Goal: Task Accomplishment & Management: Manage account settings

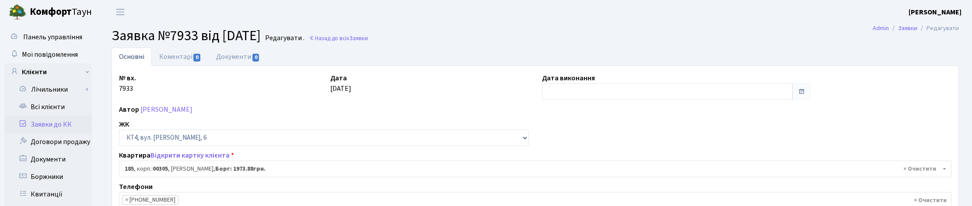
select select "16905"
click at [62, 106] on link "Всі клієнти" at bounding box center [47, 106] width 87 height 17
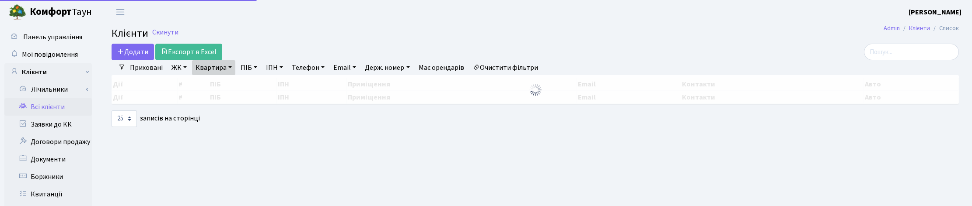
select select "25"
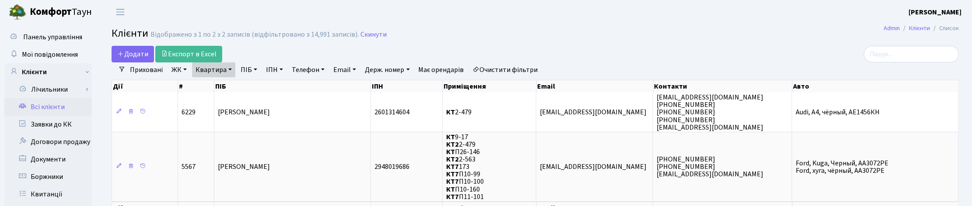
click at [226, 72] on link "Квартира" at bounding box center [213, 70] width 43 height 15
click at [222, 86] on input "2-479" at bounding box center [217, 87] width 51 height 17
type input "2"
type input "13-234"
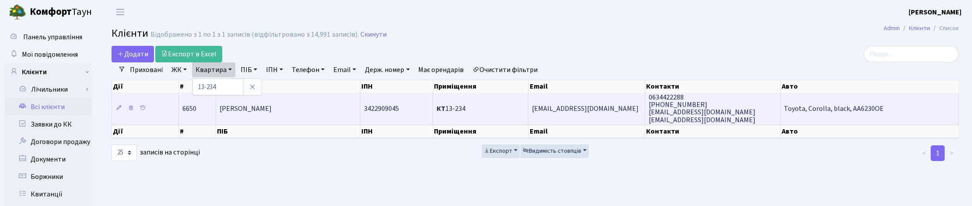
click at [269, 106] on span "Силява Олеся Дмитрівна" at bounding box center [246, 109] width 52 height 10
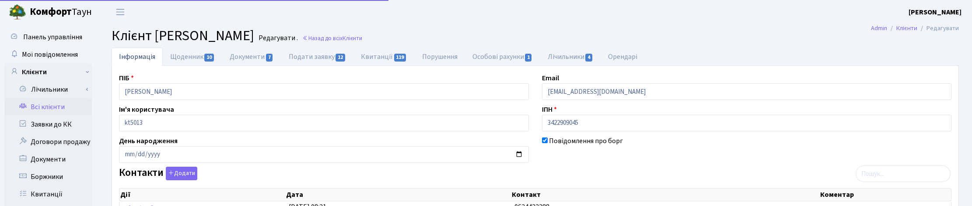
select select "25"
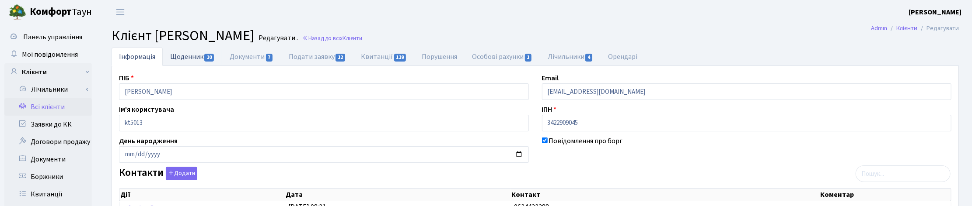
click at [189, 55] on link "Щоденник 10" at bounding box center [192, 57] width 59 height 18
select select "25"
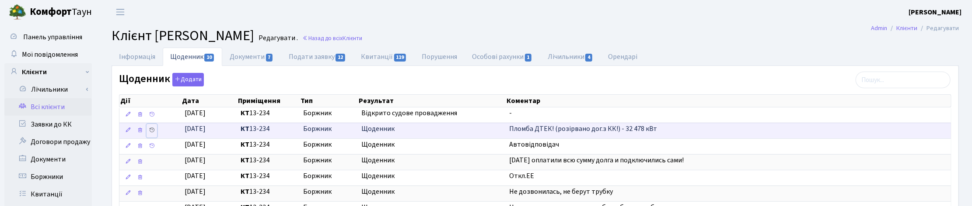
click at [151, 132] on icon at bounding box center [152, 130] width 6 height 6
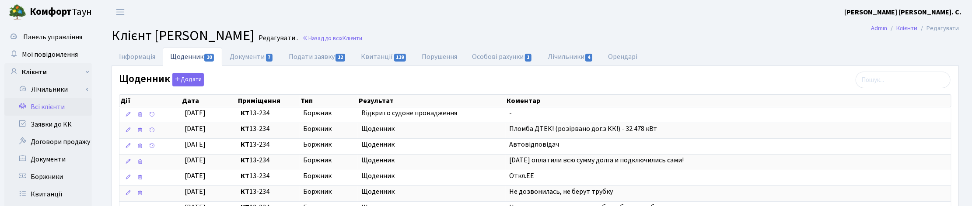
click at [961, 108] on div "Інформація Щоденник 10 Документи 7 Подати заявку 12 Квитанції 119 Порушення Осо…" at bounding box center [535, 176] width 860 height 257
click at [362, 39] on span "Клієнти" at bounding box center [352, 38] width 20 height 8
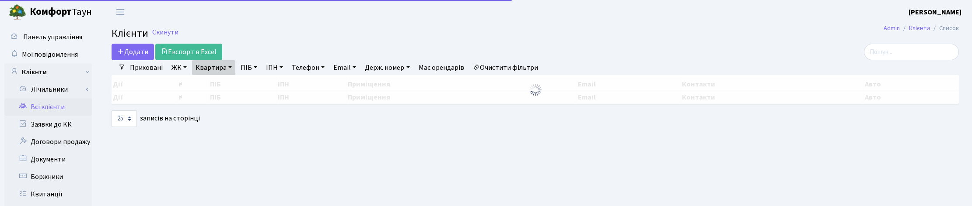
select select "25"
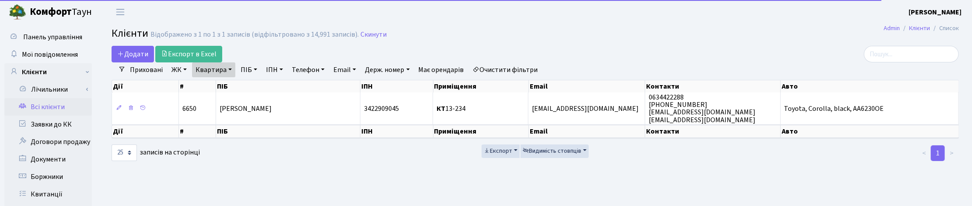
click at [228, 66] on link "Квартира" at bounding box center [213, 70] width 43 height 15
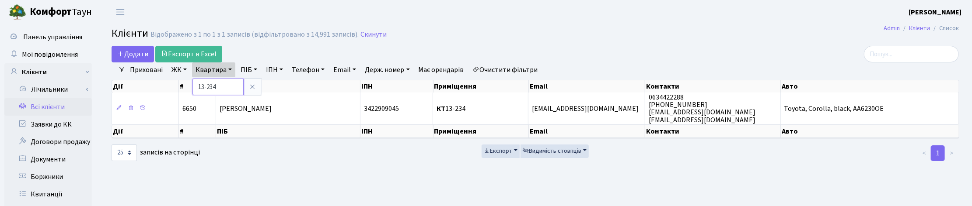
click at [228, 87] on input "13-234" at bounding box center [217, 87] width 51 height 17
type input "13-267"
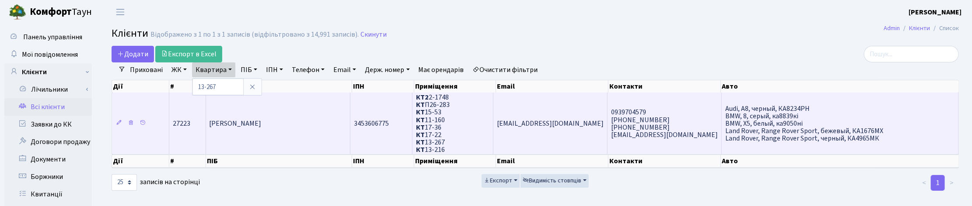
click at [237, 135] on td "Нємєш Олександр Сергійович" at bounding box center [278, 124] width 145 height 62
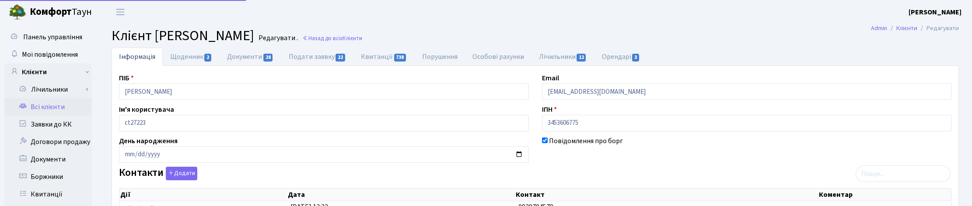
select select "25"
click at [180, 55] on link "Щоденник 2" at bounding box center [191, 57] width 57 height 18
select select "25"
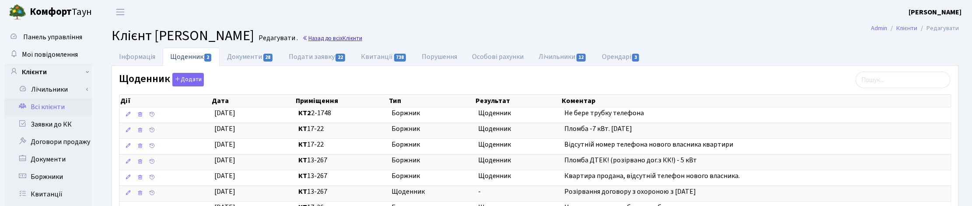
click at [362, 38] on link "Назад до всіх Клієнти" at bounding box center [332, 38] width 60 height 8
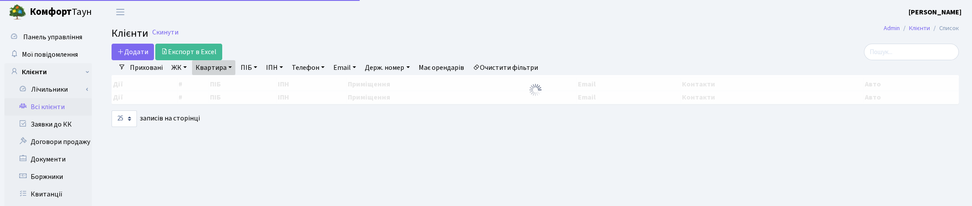
select select "25"
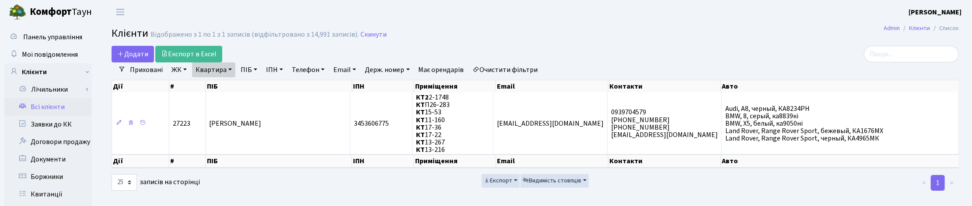
click at [234, 69] on link "Квартира" at bounding box center [213, 70] width 43 height 15
click at [225, 90] on input "13-267" at bounding box center [217, 87] width 51 height 17
type input "13-229"
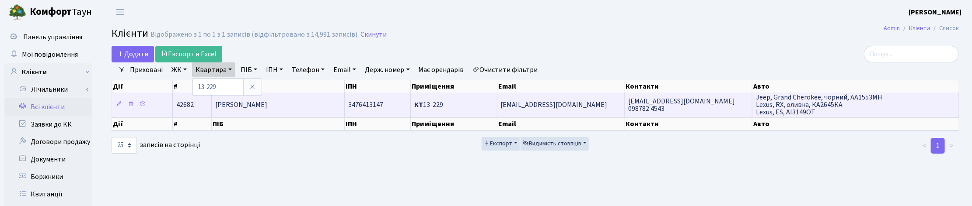
click at [238, 108] on span "Акперова Лейла Амілівна" at bounding box center [241, 105] width 52 height 10
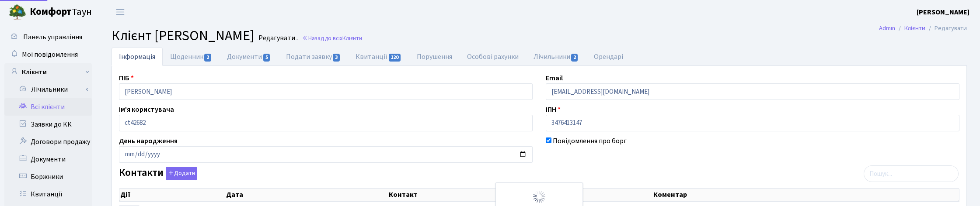
select select "25"
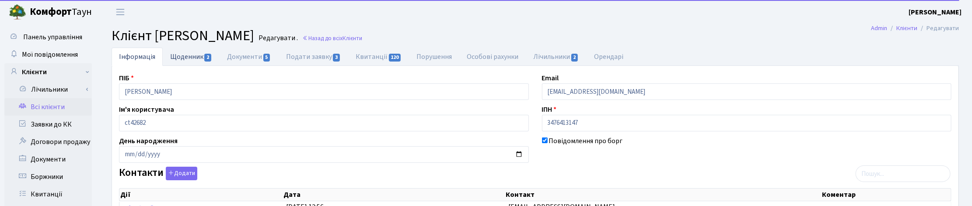
click at [189, 56] on link "Щоденник 2" at bounding box center [191, 57] width 57 height 18
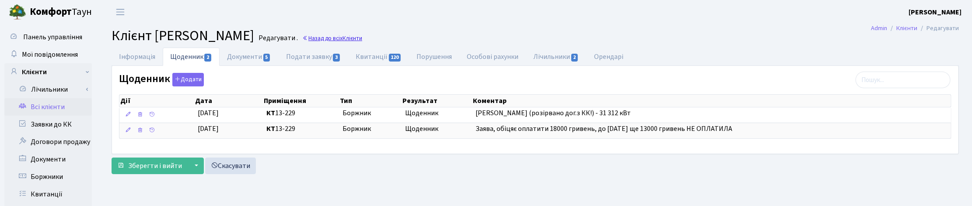
click at [362, 37] on link "Назад до всіх Клієнти" at bounding box center [332, 38] width 60 height 8
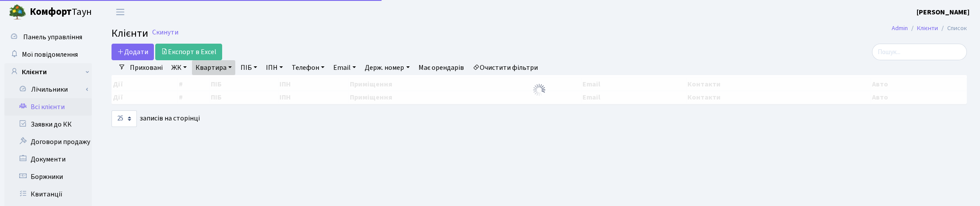
select select "25"
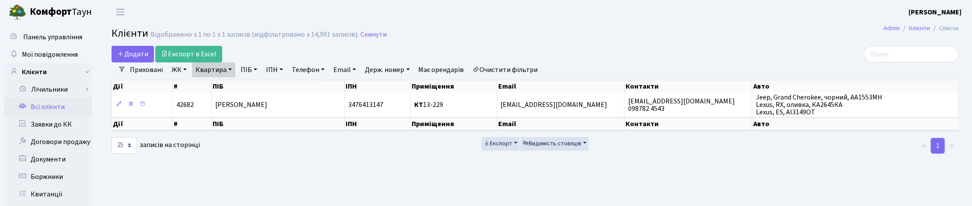
click at [231, 66] on link "Квартира" at bounding box center [213, 70] width 43 height 15
click at [222, 82] on input "13-229" at bounding box center [217, 87] width 51 height 17
type input "14-19"
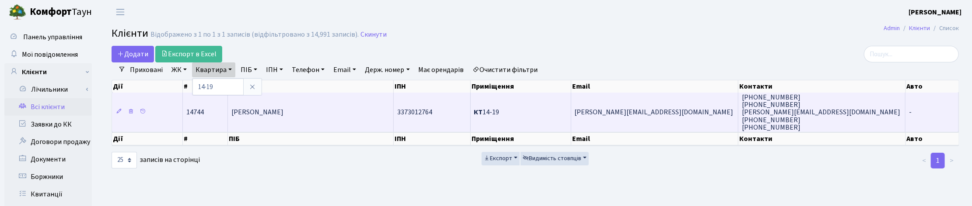
click at [280, 117] on td "[PERSON_NAME]" at bounding box center [311, 112] width 166 height 39
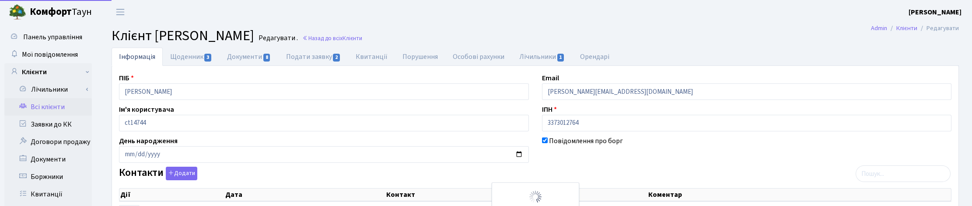
select select "25"
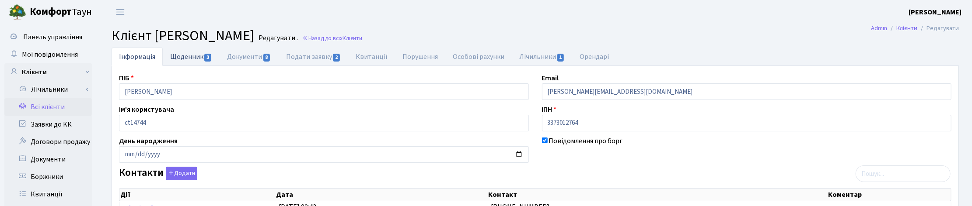
click at [194, 55] on link "Щоденник 3" at bounding box center [191, 57] width 57 height 18
select select "25"
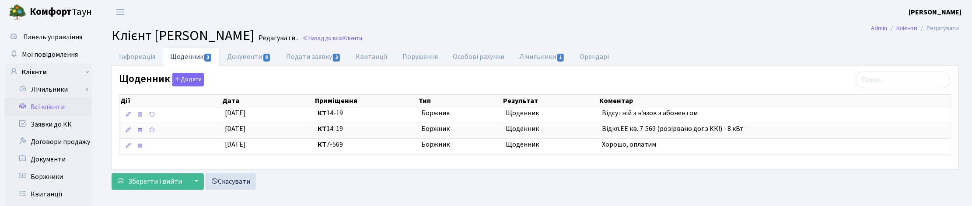
click at [698, 181] on div "Зберегти і вийти ▼ Зберегти та продовжити редагування Зберегти та створити Скас…" at bounding box center [535, 182] width 847 height 17
click at [362, 41] on link "Назад до всіх Клієнти" at bounding box center [332, 38] width 60 height 8
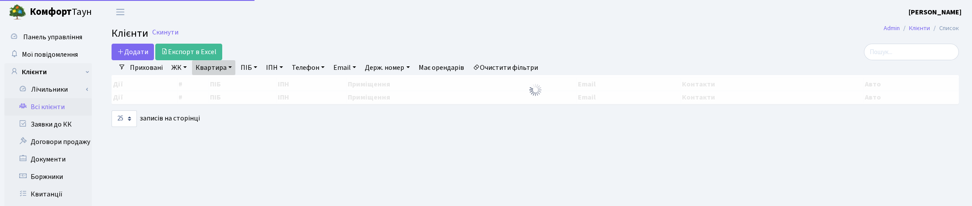
select select "25"
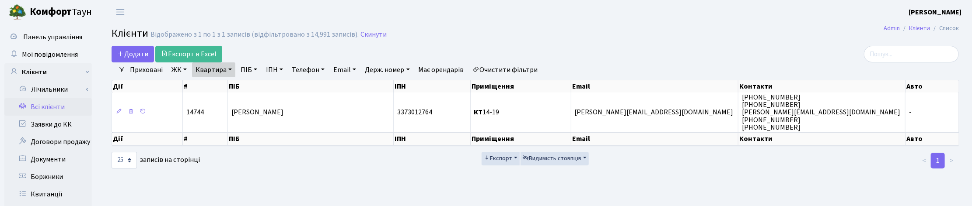
click at [223, 68] on link "Квартира" at bounding box center [213, 70] width 43 height 15
click at [224, 88] on input "14-19" at bounding box center [217, 87] width 51 height 17
type input "14-78"
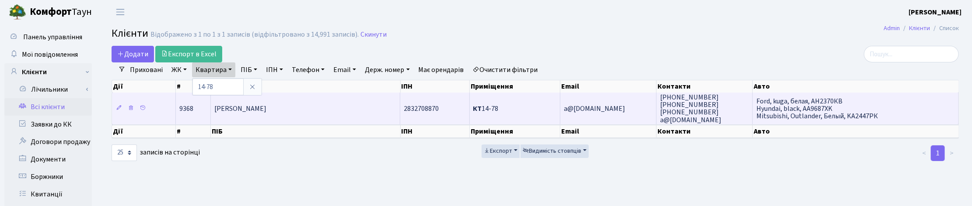
click at [263, 116] on td "Омельченко Вадим Олександрович" at bounding box center [306, 108] width 190 height 31
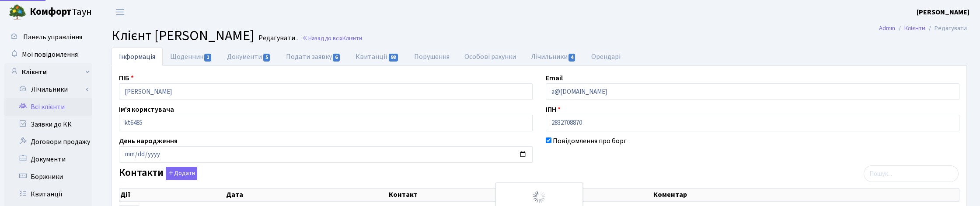
select select "25"
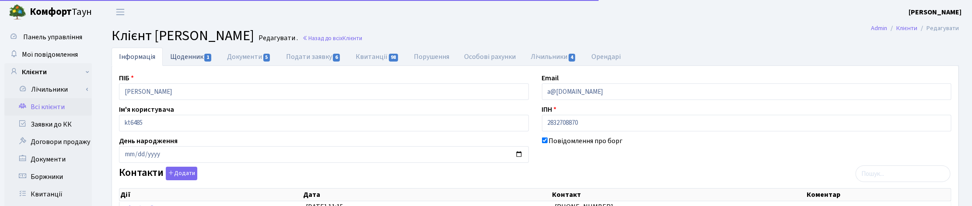
click at [195, 59] on link "Щоденник 1" at bounding box center [191, 57] width 57 height 18
select select "25"
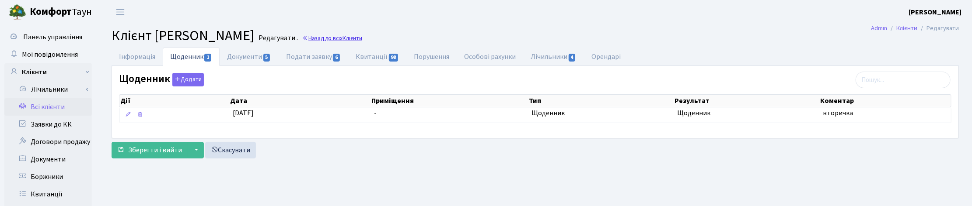
click at [362, 36] on link "Назад до всіх Клієнти" at bounding box center [332, 38] width 60 height 8
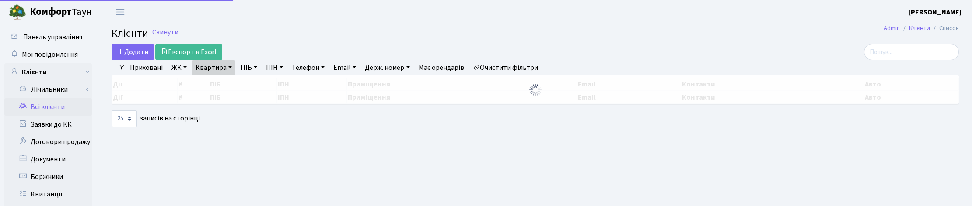
select select "25"
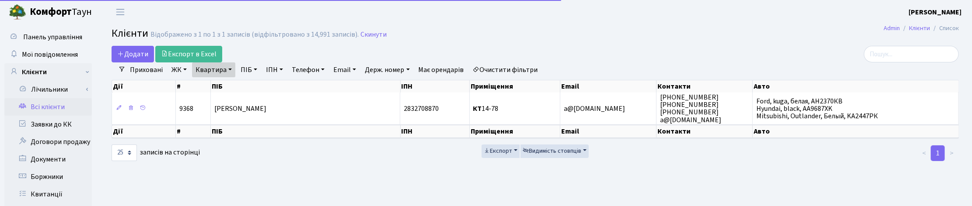
click at [228, 68] on link "Квартира" at bounding box center [213, 70] width 43 height 15
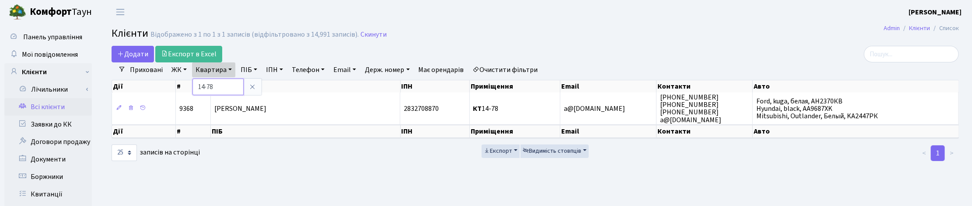
click at [220, 89] on input "14-78" at bounding box center [217, 87] width 51 height 17
type input "14-84"
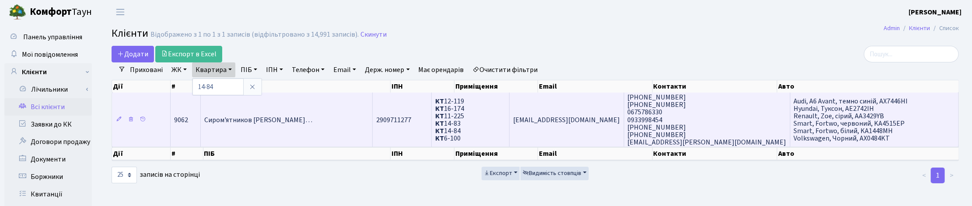
click at [279, 133] on td "Сиром'ятников Валерій Валерійови…" at bounding box center [287, 120] width 172 height 54
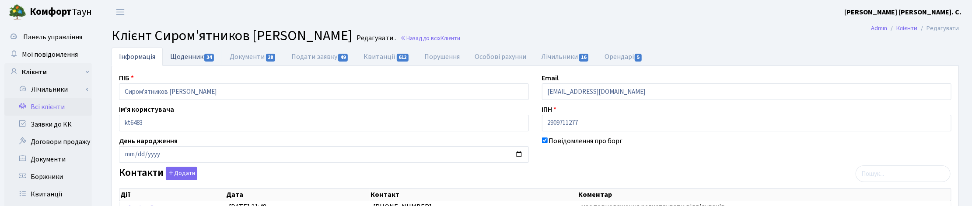
click at [189, 58] on link "Щоденник 34" at bounding box center [192, 57] width 59 height 18
select select "25"
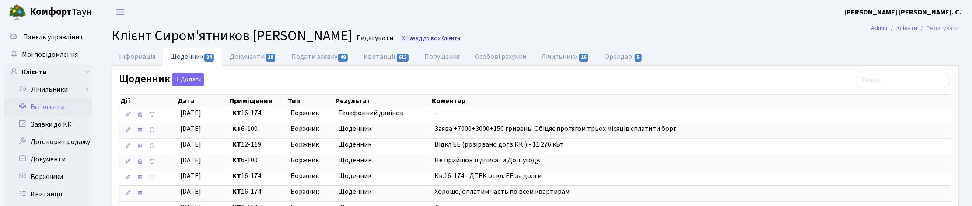
click at [460, 40] on span "Клієнти" at bounding box center [450, 38] width 20 height 8
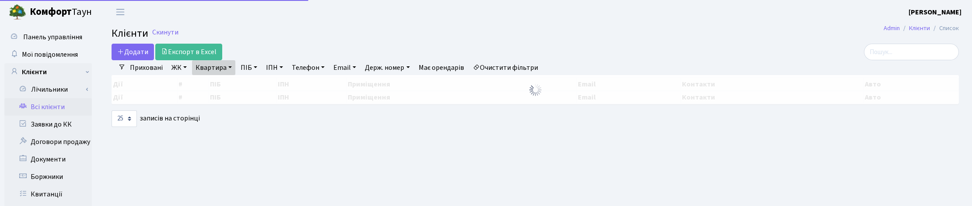
select select "25"
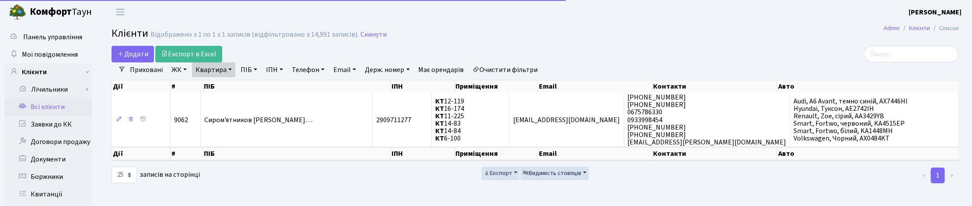
click at [224, 71] on link "Квартира" at bounding box center [213, 70] width 43 height 15
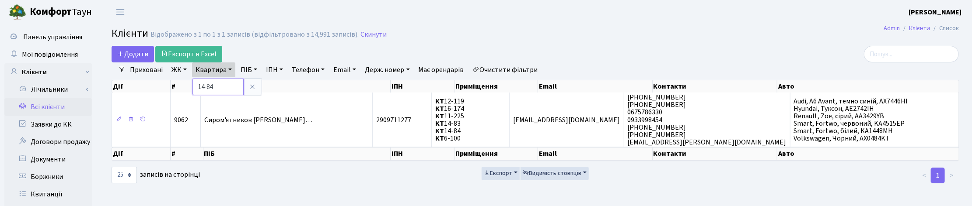
drag, startPoint x: 219, startPoint y: 88, endPoint x: 199, endPoint y: 86, distance: 20.3
click at [199, 86] on input "14-84" at bounding box center [217, 87] width 51 height 17
type input "17-24"
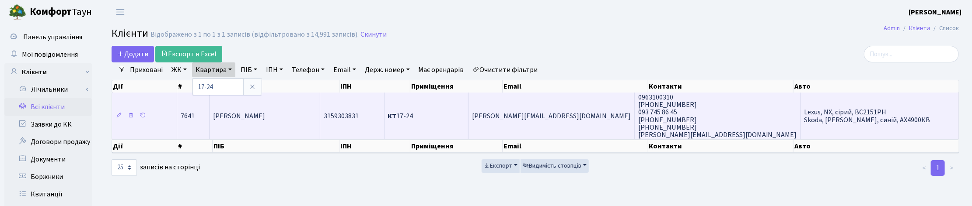
click at [243, 114] on span "[PERSON_NAME]" at bounding box center [239, 117] width 52 height 10
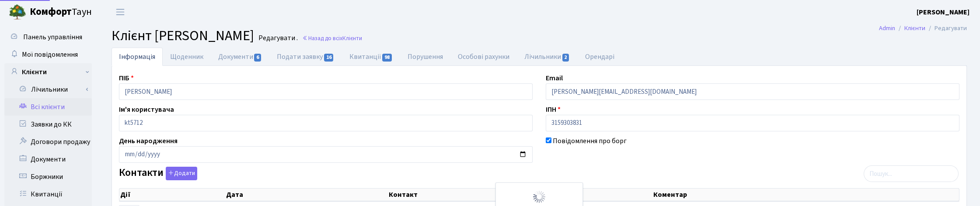
select select "25"
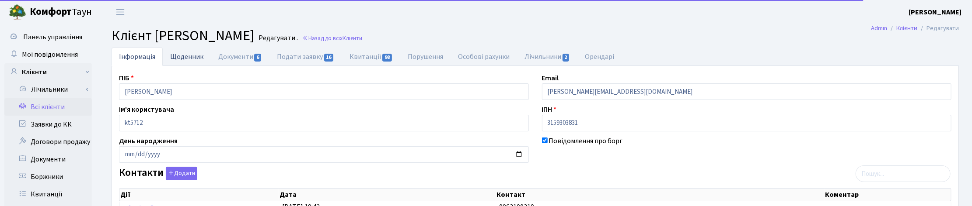
click at [199, 55] on link "Щоденник" at bounding box center [187, 57] width 48 height 18
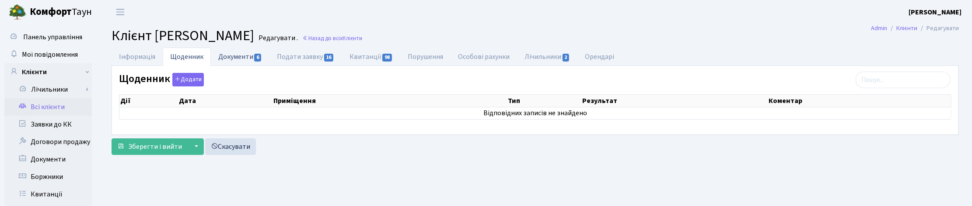
click at [227, 54] on link "Документи 6" at bounding box center [240, 57] width 59 height 18
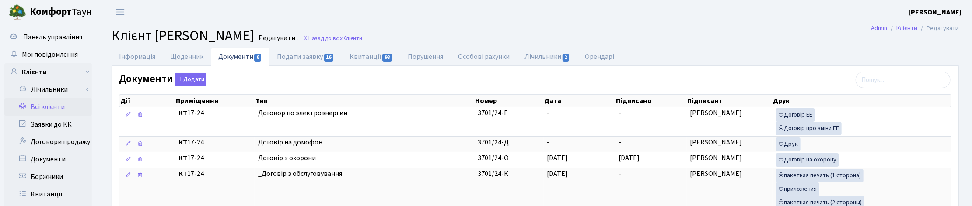
click at [790, 31] on h2 "Клієнт Онєгов Олег Олегович Редагувати . Назад до всіх Клієнти" at bounding box center [535, 36] width 847 height 17
click at [198, 52] on link "Щоденник" at bounding box center [187, 57] width 48 height 18
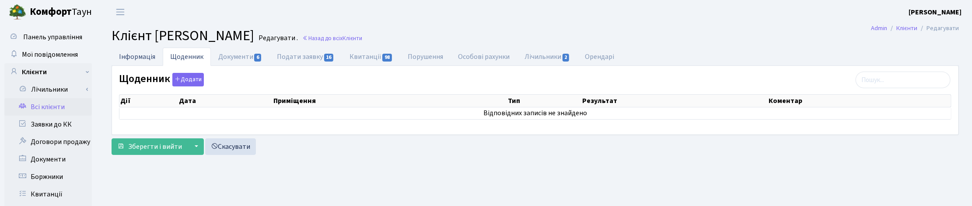
click at [147, 57] on link "Інформація" at bounding box center [137, 57] width 51 height 18
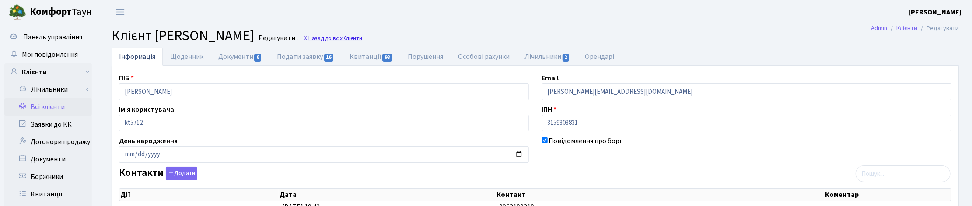
click at [362, 38] on span "Клієнти" at bounding box center [352, 38] width 20 height 8
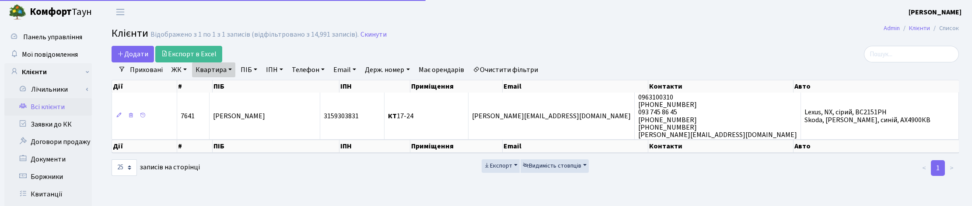
select select "25"
click at [225, 71] on link "Квартира" at bounding box center [213, 70] width 43 height 15
click at [220, 86] on input "17-24" at bounding box center [217, 87] width 51 height 17
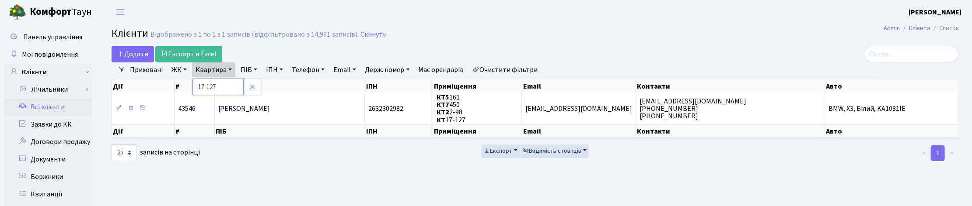
drag, startPoint x: 215, startPoint y: 83, endPoint x: 197, endPoint y: 83, distance: 18.4
click at [197, 83] on input "17-127" at bounding box center [217, 87] width 51 height 17
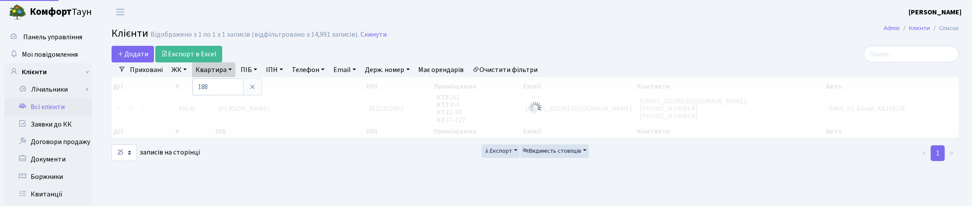
click at [182, 69] on link "ЖК" at bounding box center [179, 70] width 22 height 15
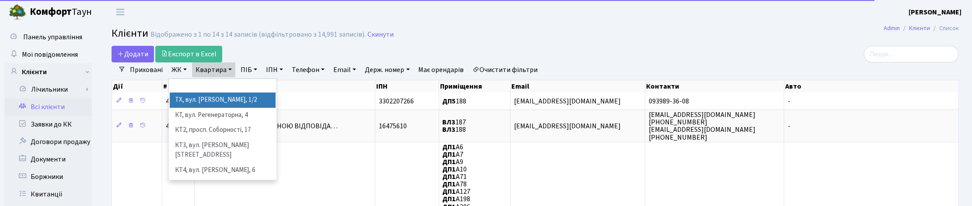
click at [188, 103] on li "ТХ, вул. Ділова, 1/2" at bounding box center [223, 100] width 106 height 15
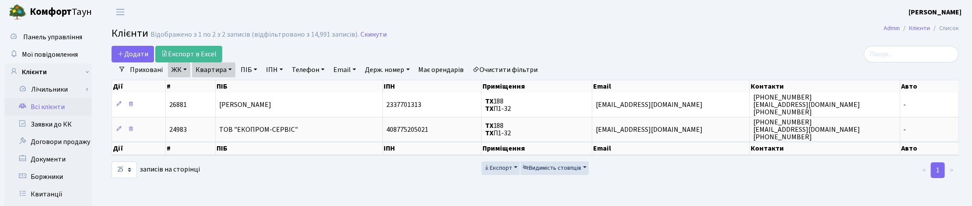
click at [229, 64] on link "Квартира" at bounding box center [213, 70] width 43 height 15
type input "186"
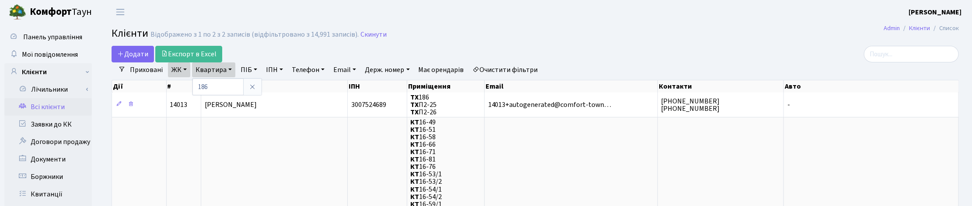
click at [374, 39] on h2 "Клієнти Відображено з 1 по 2 з 2 записів (відфільтровано з 14,991 записів). Ски…" at bounding box center [535, 35] width 847 height 15
click at [381, 34] on h2 "Клієнти Відображено з 1 по 2 з 2 записів (відфільтровано з 14,991 записів). Ски…" at bounding box center [535, 35] width 847 height 15
click at [373, 35] on link "Скинути" at bounding box center [373, 35] width 26 height 8
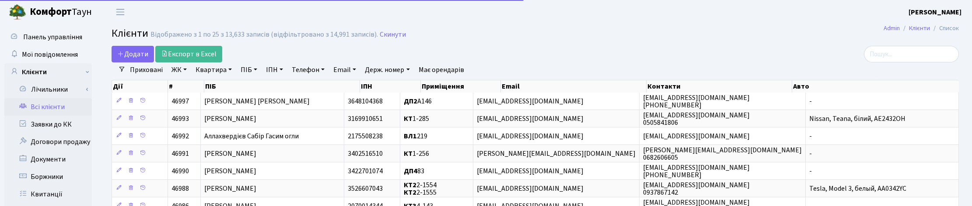
select select "25"
click at [218, 68] on link "Квартира" at bounding box center [213, 70] width 43 height 15
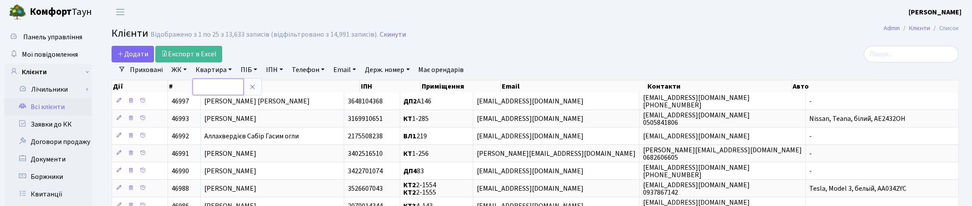
click at [213, 89] on input "text" at bounding box center [217, 87] width 51 height 17
type input "2-214"
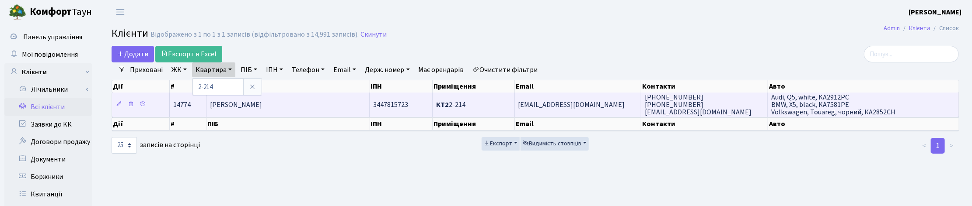
click at [254, 112] on td "[PERSON_NAME]" at bounding box center [287, 105] width 163 height 24
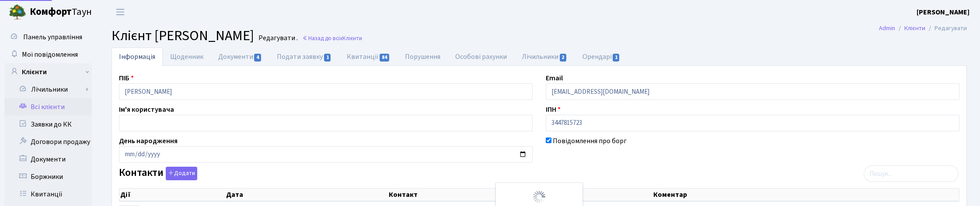
select select "25"
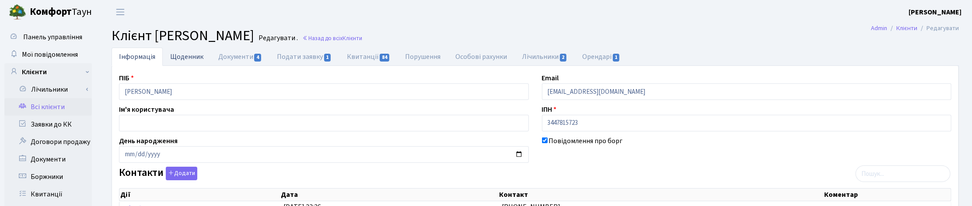
click at [190, 56] on link "Щоденник" at bounding box center [187, 57] width 48 height 18
select select "25"
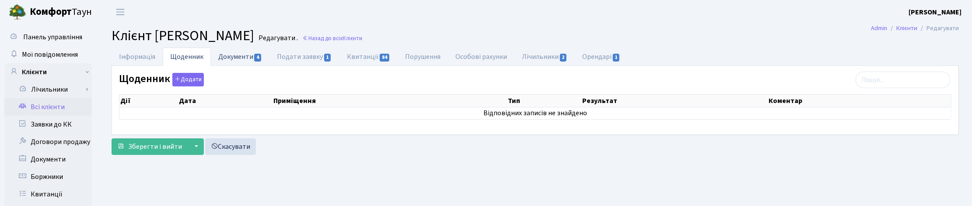
click at [236, 57] on link "Документи 4" at bounding box center [240, 57] width 59 height 18
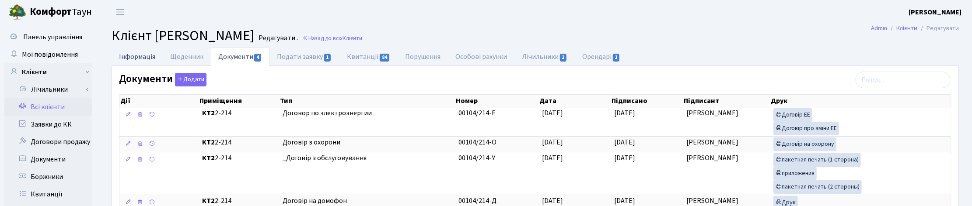
click at [140, 56] on link "Інформація" at bounding box center [137, 57] width 51 height 18
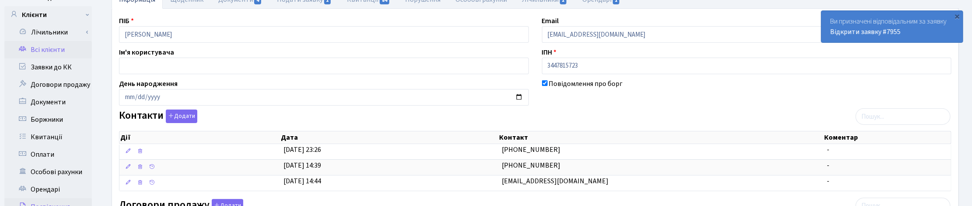
scroll to position [55, 0]
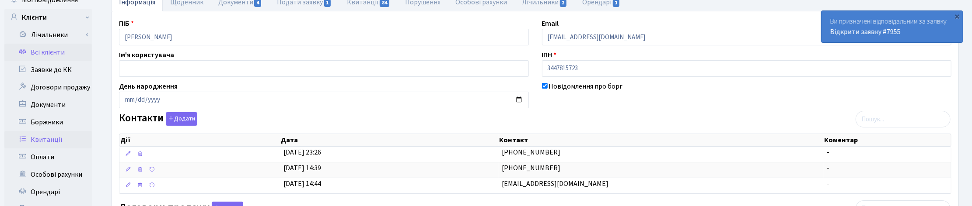
click at [40, 141] on link "Квитанції" at bounding box center [47, 139] width 87 height 17
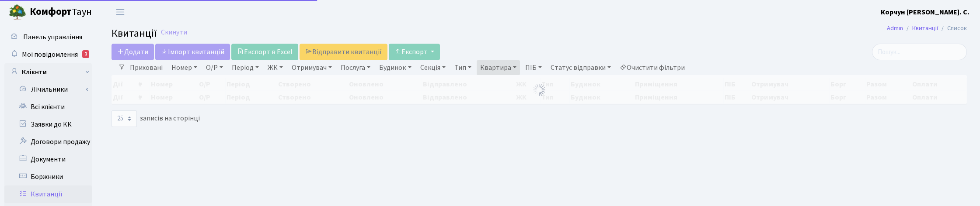
select select "25"
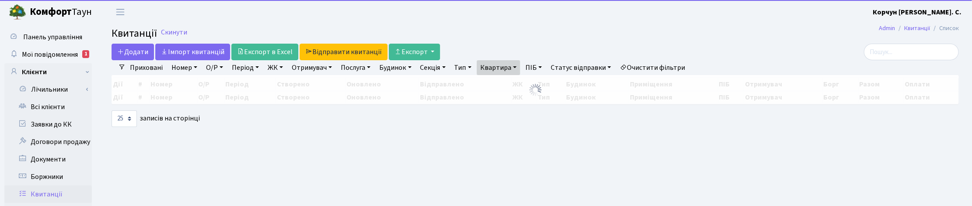
click at [520, 66] on link "Квартира" at bounding box center [498, 67] width 43 height 15
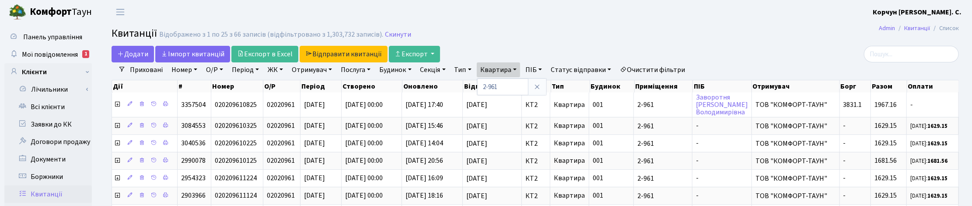
drag, startPoint x: 543, startPoint y: 87, endPoint x: 499, endPoint y: 88, distance: 44.2
click at [541, 87] on icon at bounding box center [537, 87] width 7 height 7
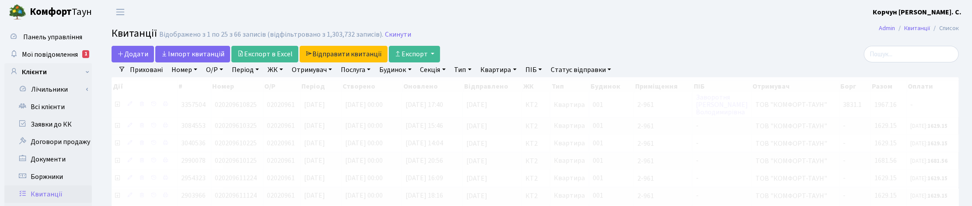
click at [506, 74] on link "Квартира" at bounding box center [498, 70] width 43 height 15
click at [501, 87] on input "text" at bounding box center [502, 87] width 51 height 17
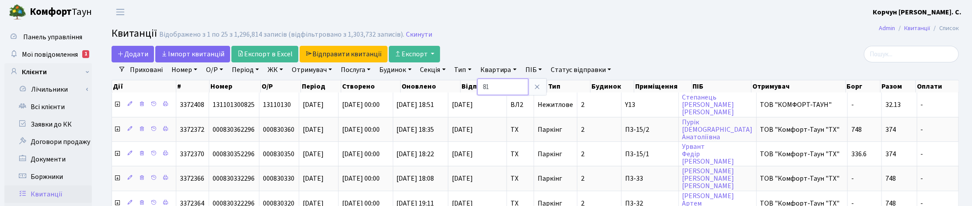
type input "81"
click at [469, 69] on link "Тип" at bounding box center [463, 70] width 24 height 15
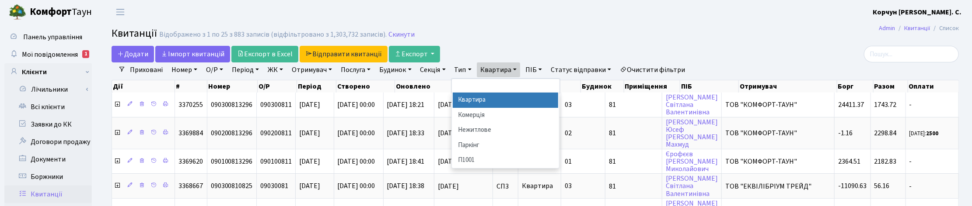
click at [475, 103] on li "Квартира" at bounding box center [506, 100] width 106 height 15
select select "269"
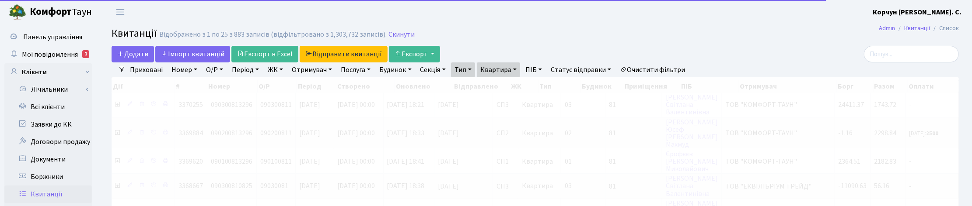
click at [471, 70] on link "Тип" at bounding box center [463, 70] width 24 height 15
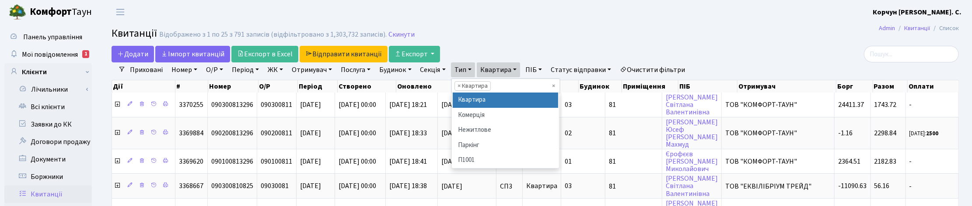
click at [400, 71] on link "Будинок" at bounding box center [395, 70] width 39 height 15
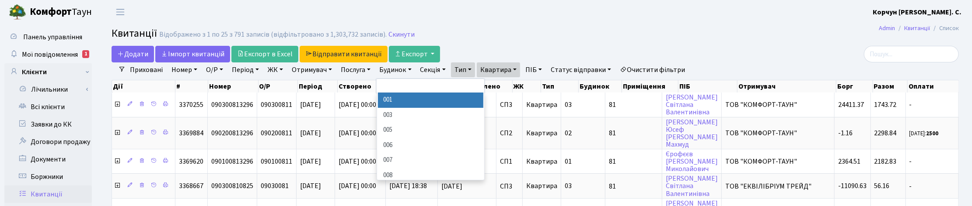
click at [280, 68] on link "ЖК" at bounding box center [275, 70] width 22 height 15
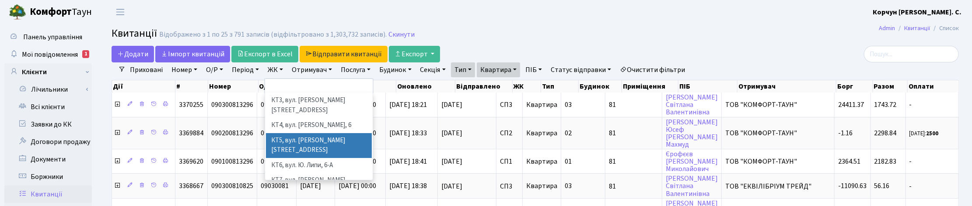
scroll to position [109, 0]
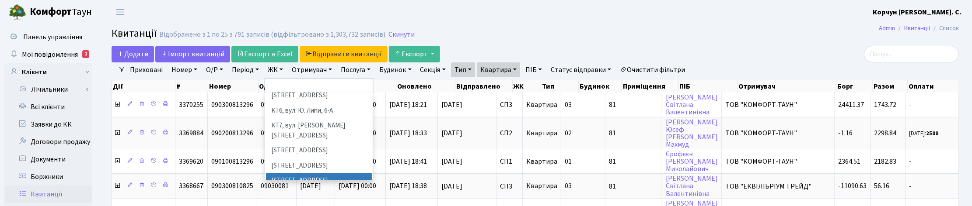
click at [304, 174] on li "СП3, Столичне шосе, 3" at bounding box center [319, 181] width 106 height 15
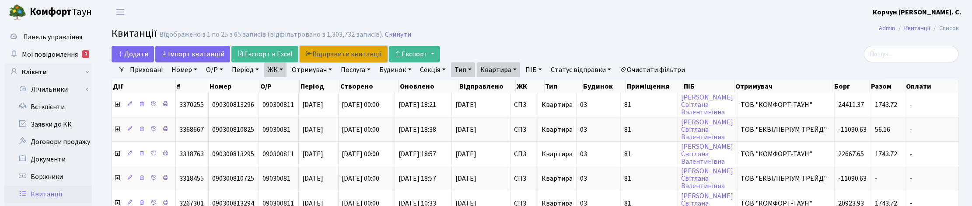
click at [340, 54] on link "Відправити квитанції" at bounding box center [344, 54] width 88 height 17
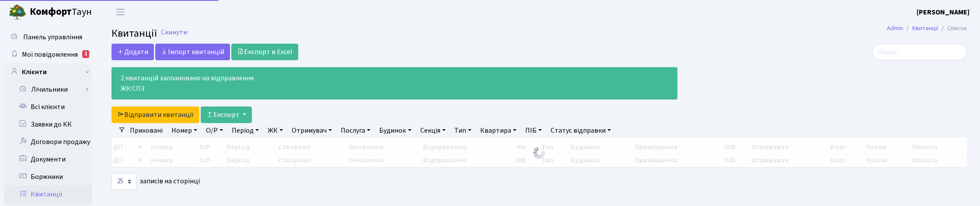
select select "25"
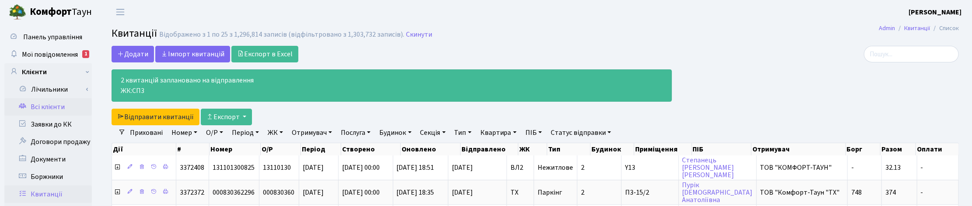
click at [51, 106] on link "Всі клієнти" at bounding box center [47, 106] width 87 height 17
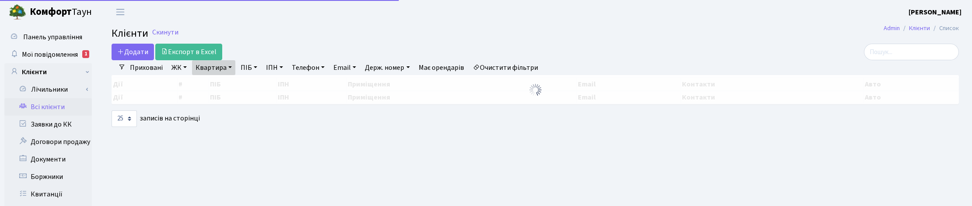
select select "25"
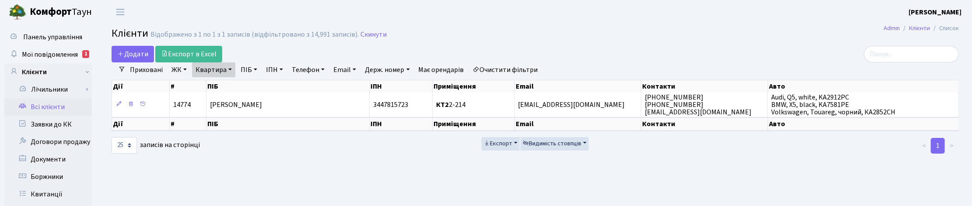
click at [222, 73] on link "Квартира" at bounding box center [213, 70] width 43 height 15
click at [220, 83] on input "2-214" at bounding box center [217, 87] width 51 height 17
type input "2"
type input "81"
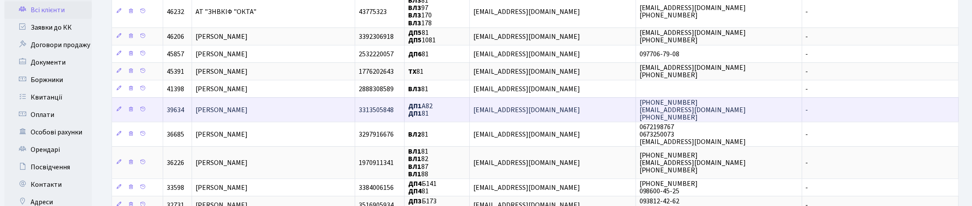
scroll to position [164, 0]
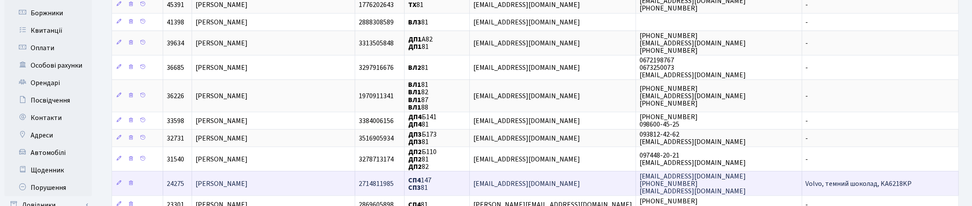
click at [248, 179] on span "[PERSON_NAME]" at bounding box center [221, 184] width 52 height 10
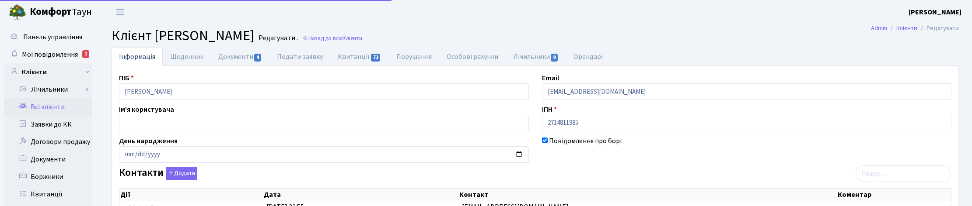
select select "25"
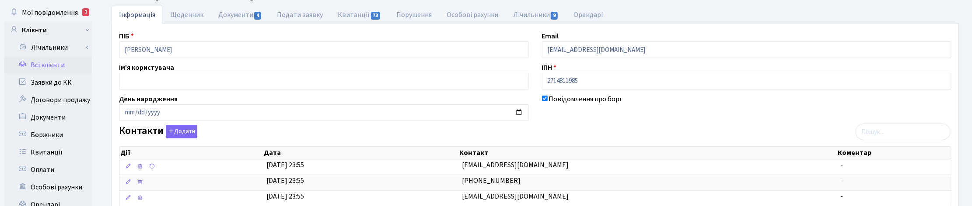
scroll to position [109, 0]
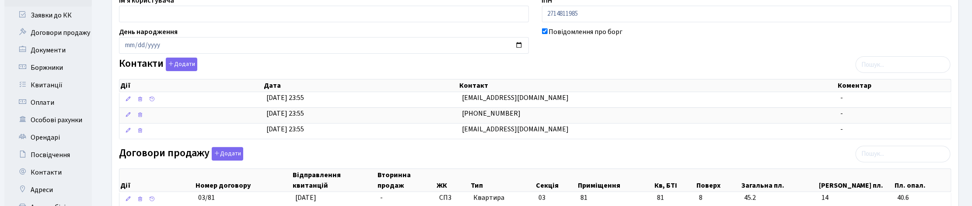
drag, startPoint x: 891, startPoint y: 34, endPoint x: 891, endPoint y: 19, distance: 15.3
click at [891, 34] on div "Повідомлення про борг" at bounding box center [746, 40] width 423 height 27
